Goal: Task Accomplishment & Management: Use online tool/utility

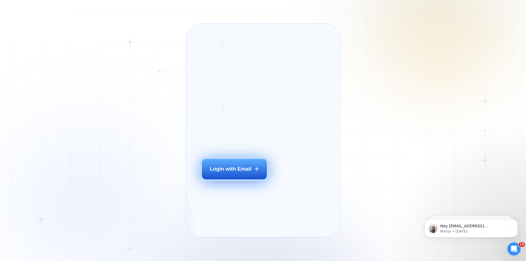
click at [243, 174] on button "Login with Email" at bounding box center [234, 169] width 65 height 20
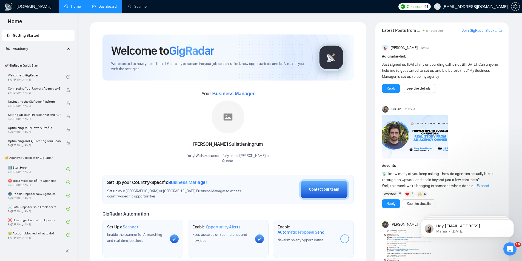
click at [112, 9] on link "Dashboard" at bounding box center [104, 6] width 25 height 5
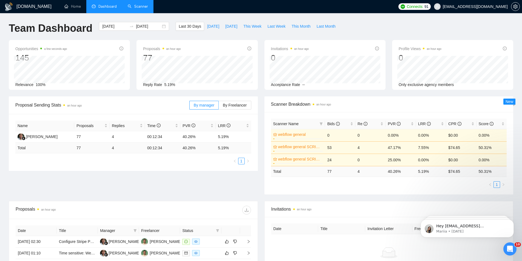
click at [133, 9] on link "Scanner" at bounding box center [138, 6] width 20 height 5
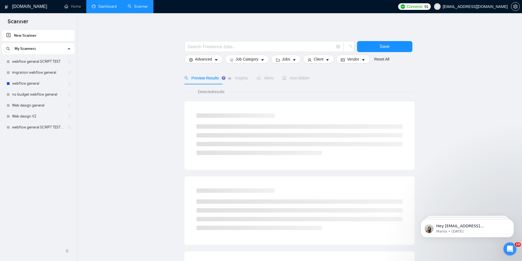
click at [110, 9] on link "Dashboard" at bounding box center [104, 6] width 25 height 5
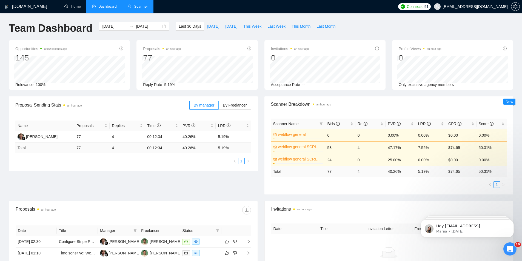
click at [138, 9] on link "Scanner" at bounding box center [138, 6] width 20 height 5
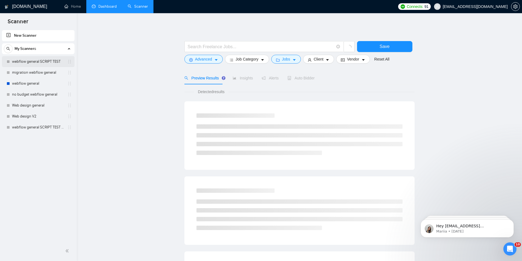
click at [35, 62] on link "webflow general SCRIPT TEST" at bounding box center [38, 61] width 52 height 11
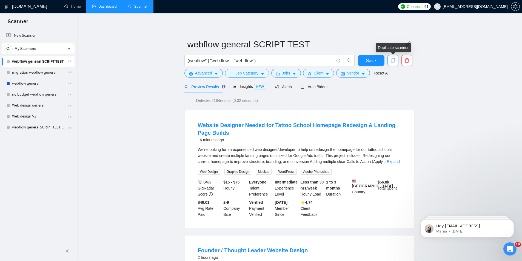
drag, startPoint x: 393, startPoint y: 62, endPoint x: 395, endPoint y: 65, distance: 3.3
click at [395, 65] on button "button" at bounding box center [393, 60] width 11 height 11
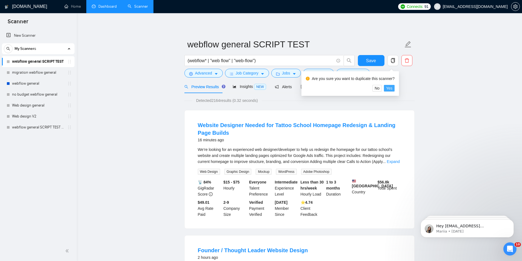
click at [387, 90] on span "Yes" at bounding box center [389, 88] width 6 height 6
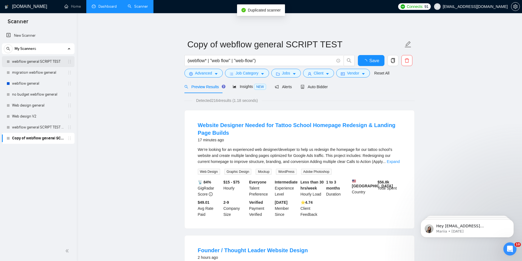
drag, startPoint x: 5, startPoint y: 138, endPoint x: 11, endPoint y: 59, distance: 78.9
click at [11, 59] on div "webflow general SCRIPT TEST migration webflow general webflow general no budget…" at bounding box center [38, 100] width 73 height 88
click at [2, 133] on ul "New Scanner My Scanners webflow general SCRIPT TEST migration webflow general w…" at bounding box center [38, 86] width 77 height 115
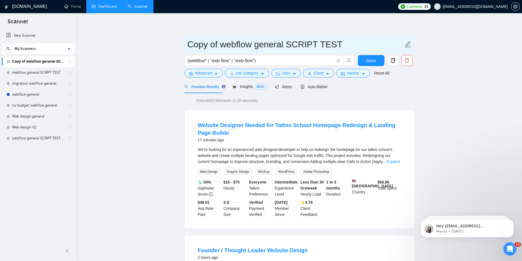
click at [305, 41] on input "Copy of webflow general SCRIPT TEST" at bounding box center [295, 45] width 216 height 14
drag, startPoint x: 359, startPoint y: 45, endPoint x: 174, endPoint y: 39, distance: 184.8
type input "New Script Test"
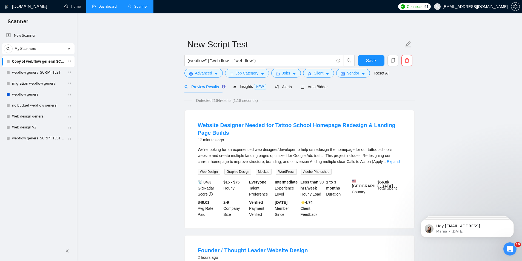
click at [402, 79] on form "New Script Test (webflow* | "web flow" | "web-flow") Save Advanced Job Category…" at bounding box center [299, 58] width 230 height 45
click at [372, 60] on span "Save" at bounding box center [371, 60] width 10 height 7
click at [313, 87] on span "Auto Bidder" at bounding box center [314, 87] width 27 height 4
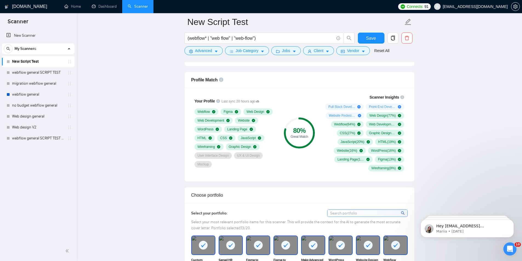
scroll to position [475, 0]
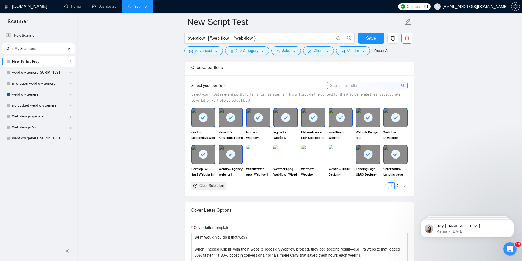
click at [230, 156] on icon at bounding box center [231, 155] width 4 height 4
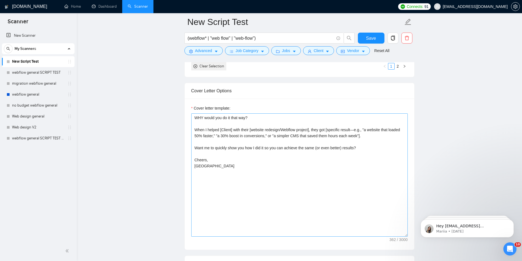
scroll to position [603, 0]
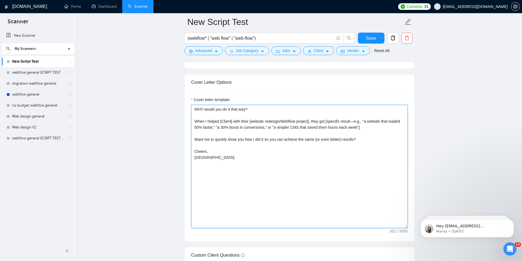
click at [318, 187] on textarea "WHY would you do it that way? When I helped [Client] with their [website redesi…" at bounding box center [299, 166] width 217 height 123
